Goal: Check status

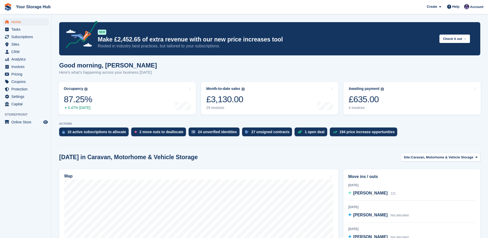
click at [18, 23] on span "Home" at bounding box center [26, 21] width 31 height 7
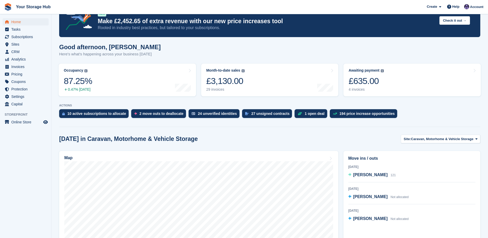
scroll to position [77, 0]
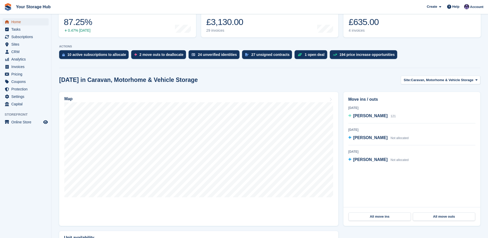
click at [19, 24] on span "Home" at bounding box center [26, 21] width 31 height 7
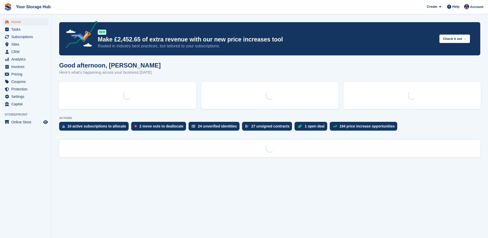
scroll to position [0, 0]
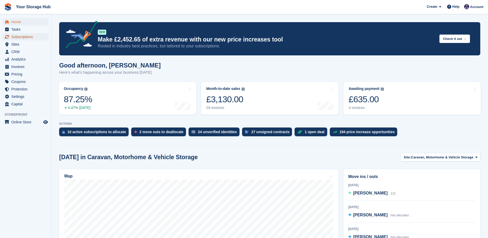
click at [19, 37] on span "Subscriptions" at bounding box center [26, 36] width 31 height 7
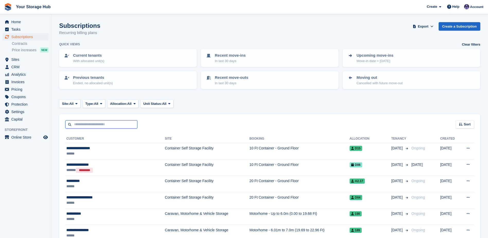
click at [103, 125] on input "text" at bounding box center [101, 124] width 72 height 8
type input "***"
